Goal: Transaction & Acquisition: Purchase product/service

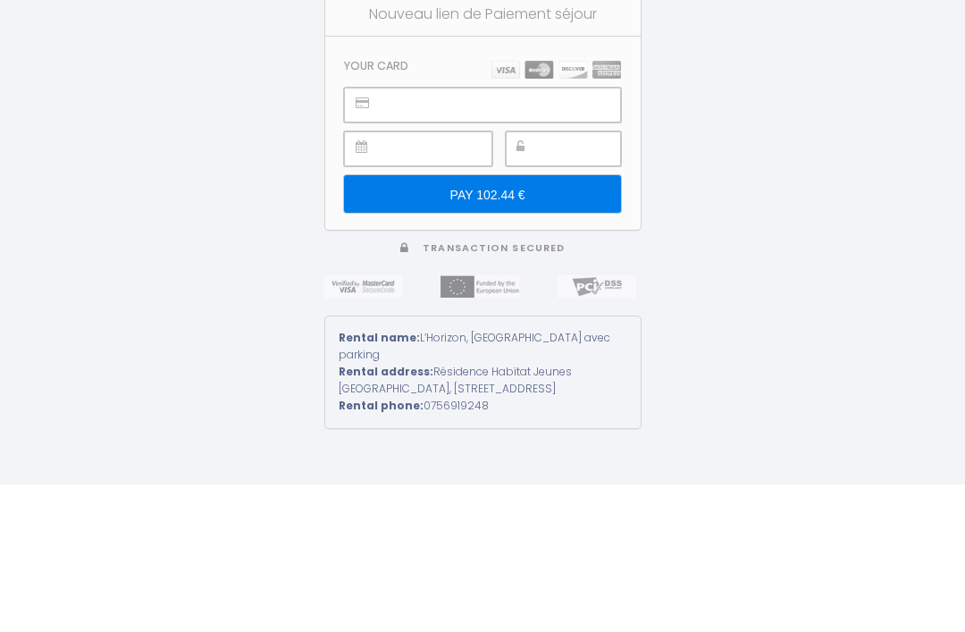
click at [532, 322] on input "PAY 102.44 €" at bounding box center [482, 341] width 276 height 38
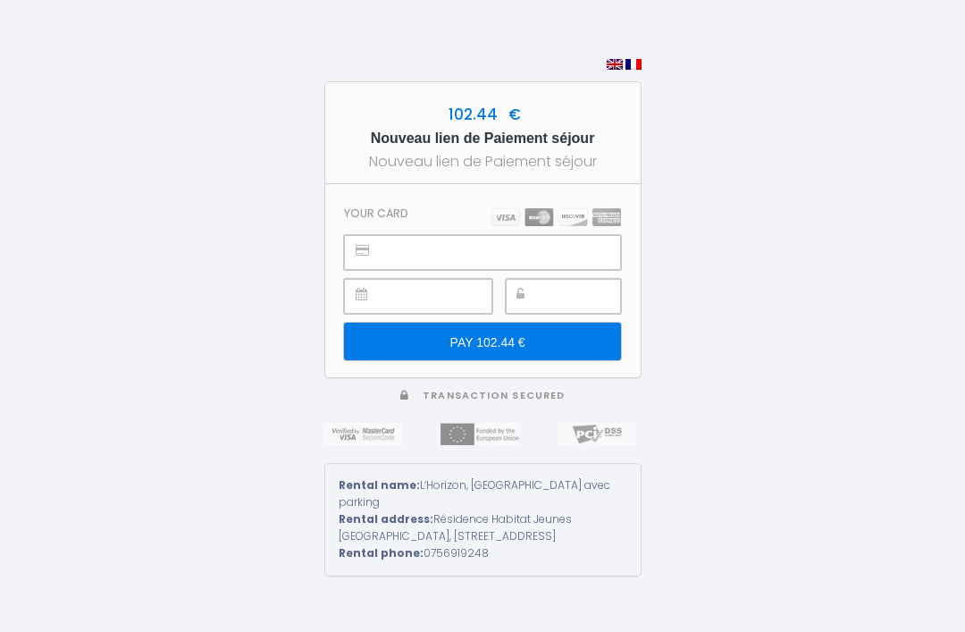
scroll to position [206, 0]
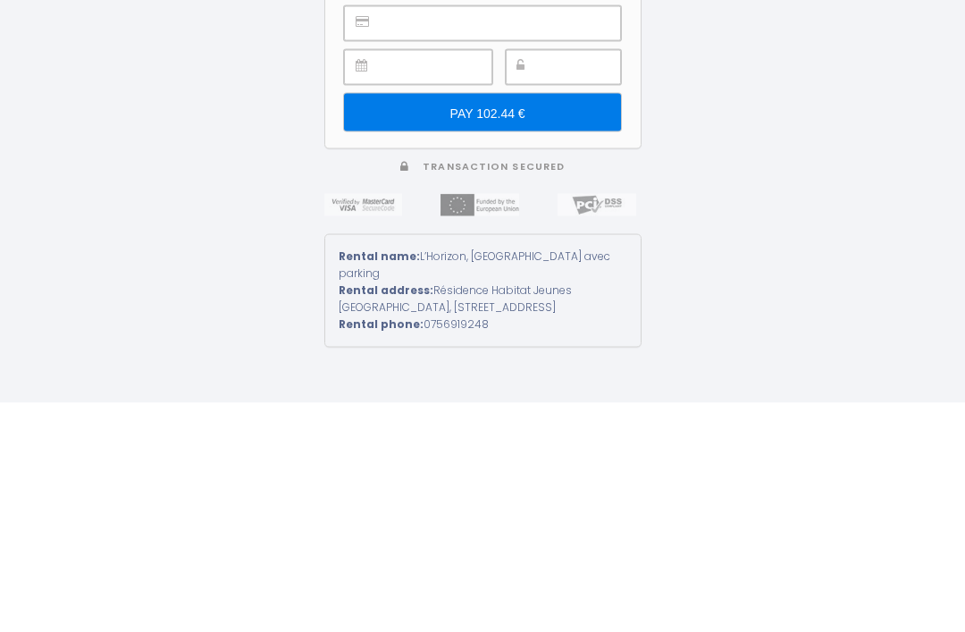
click at [558, 322] on input "PAY 102.44 €" at bounding box center [482, 341] width 276 height 38
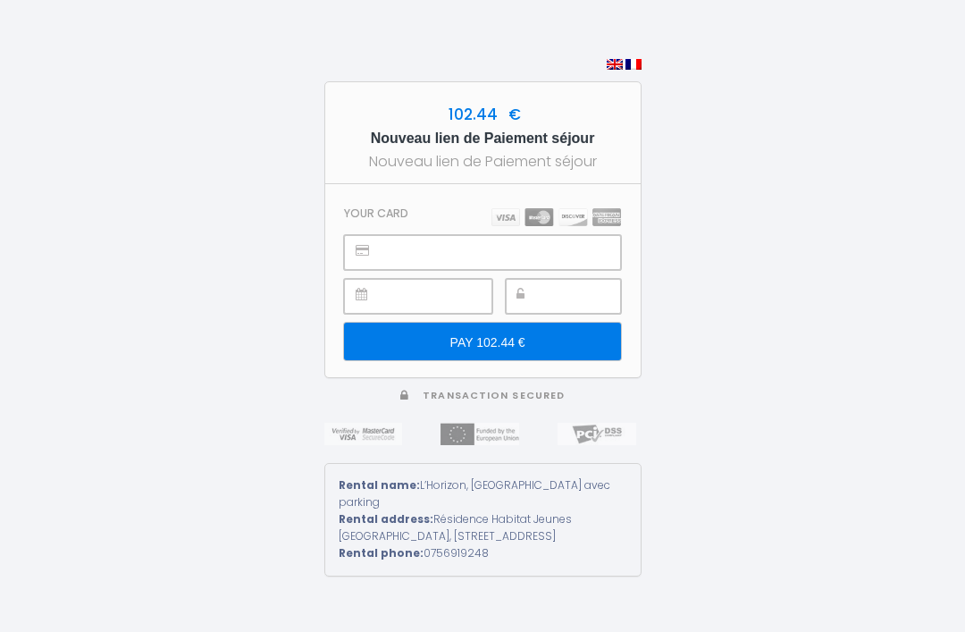
scroll to position [0, 0]
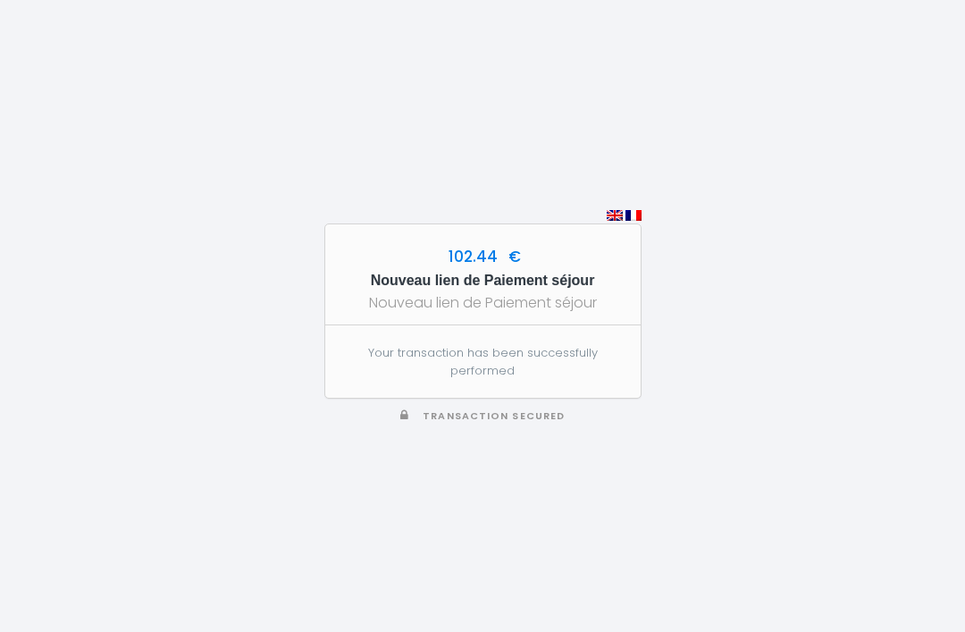
scroll to position [281, 0]
click at [569, 292] on h5 "Nouveau lien de Paiement séjour" at bounding box center [482, 280] width 283 height 23
click at [527, 292] on h5 "Nouveau lien de Paiement séjour" at bounding box center [482, 280] width 283 height 23
click at [514, 314] on div "Nouveau lien de Paiement séjour" at bounding box center [482, 302] width 283 height 22
click at [541, 292] on h5 "Nouveau lien de Paiement séjour" at bounding box center [482, 280] width 283 height 23
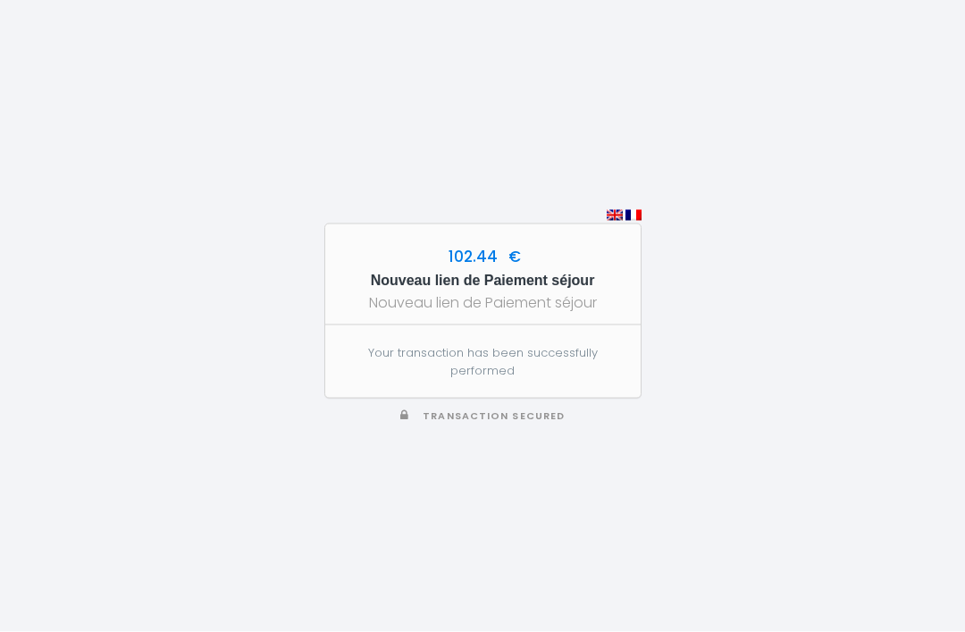
click at [551, 380] on p "Your transaction has been successfully performed" at bounding box center [482, 362] width 276 height 36
